Goal: Use online tool/utility: Utilize a website feature to perform a specific function

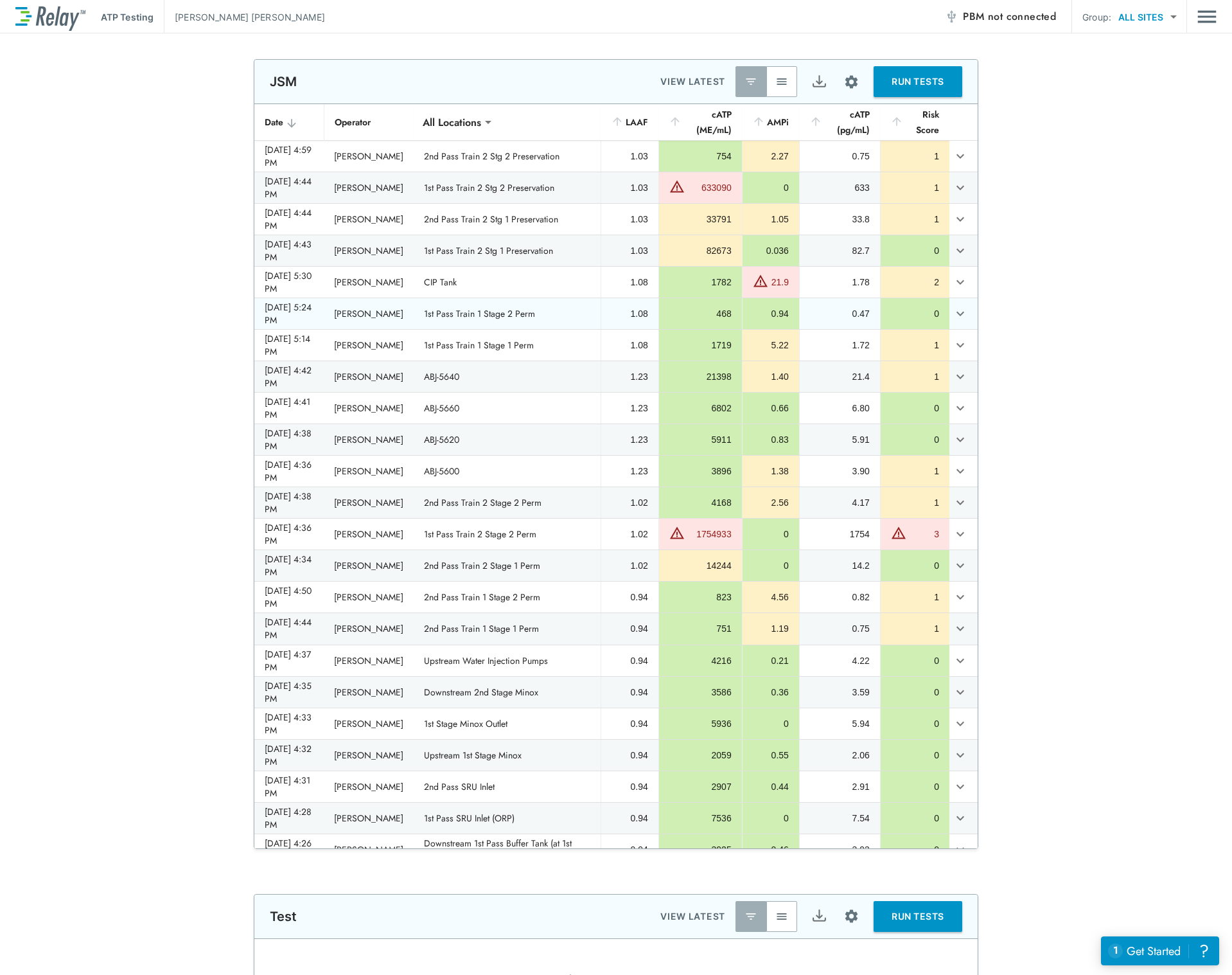
type input "****"
type input "**********"
click at [907, 77] on button "RUN TESTS" at bounding box center [918, 81] width 88 height 31
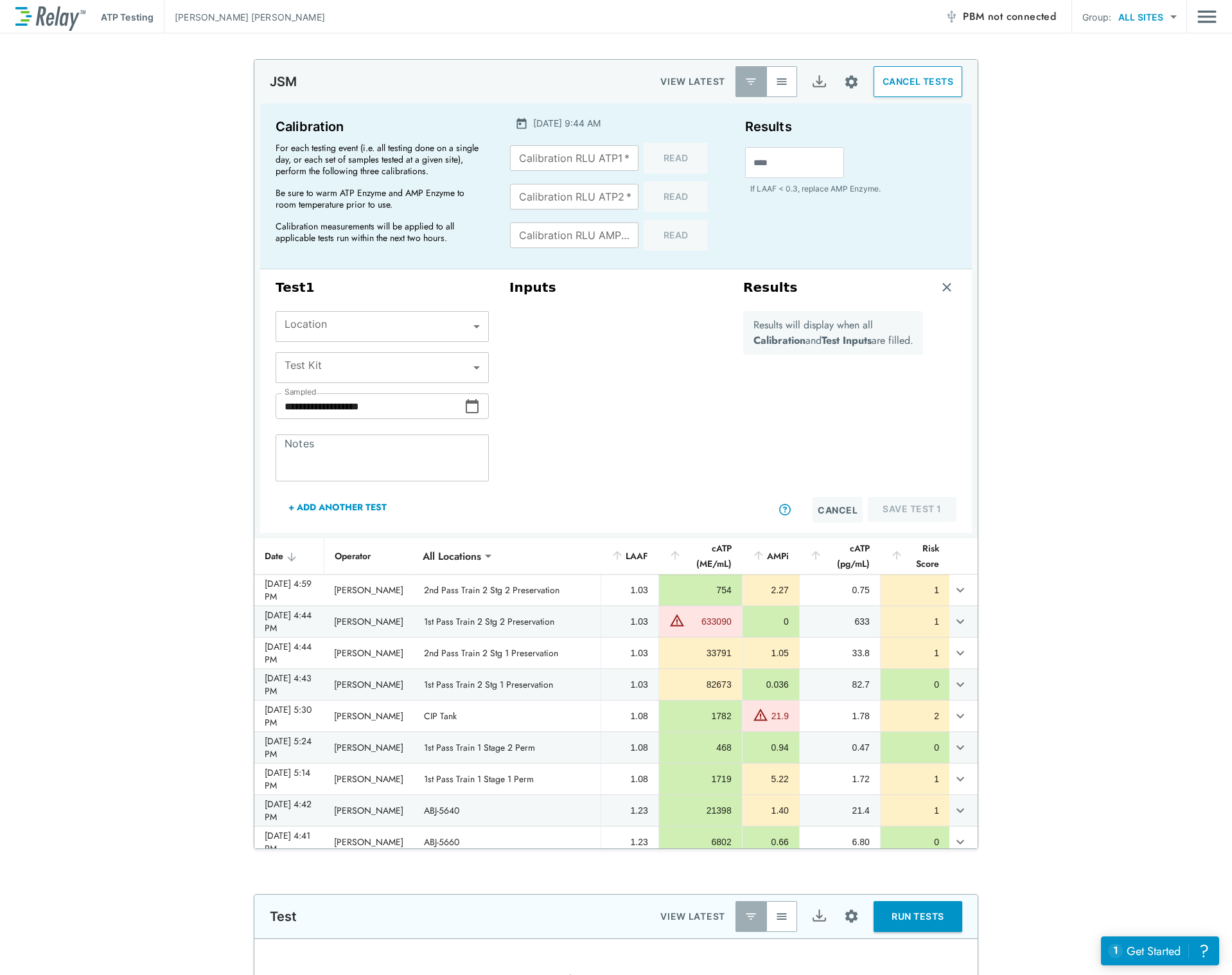
click at [803, 342] on p "Results will display when all Calibration and Test Inputs are filled." at bounding box center [833, 332] width 160 height 31
